Goal: Download file/media

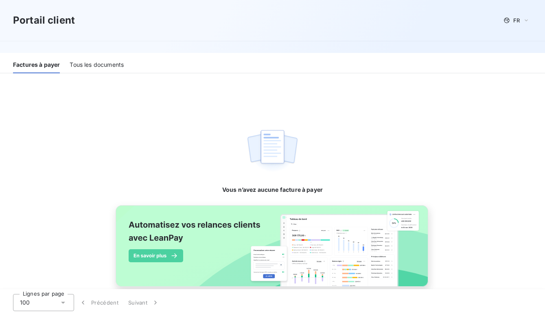
scroll to position [89, 0]
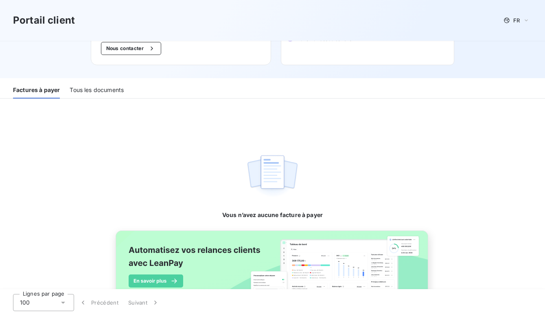
click at [108, 86] on div "Tous les documents" at bounding box center [97, 89] width 54 height 17
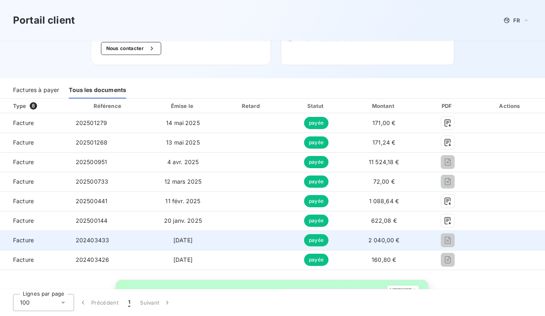
scroll to position [129, 0]
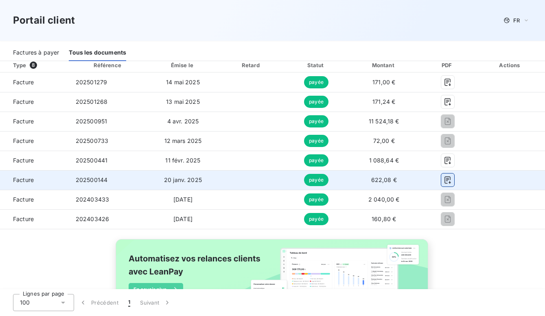
click at [445, 179] on icon "button" at bounding box center [448, 180] width 6 height 7
